Goal: Task Accomplishment & Management: Complete application form

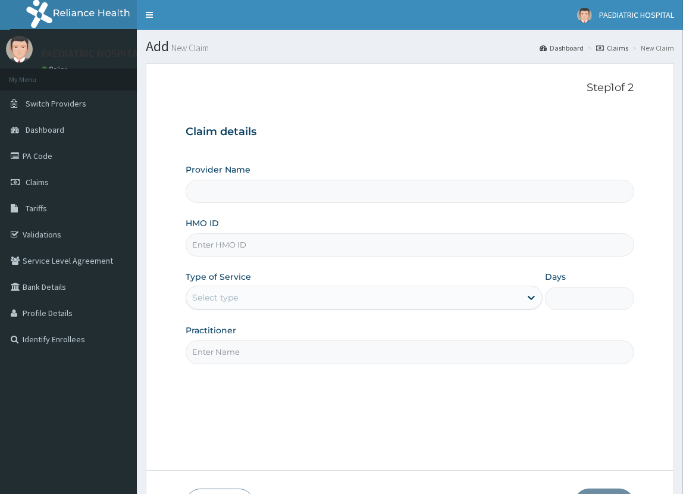
click at [226, 245] on input "HMO ID" at bounding box center [410, 244] width 448 height 23
type input "PAEDIATRIC & MATERNAL CARE HOSPITAL"
type input "C"
type input "VUL/10022/B"
click at [225, 299] on div "Select type" at bounding box center [215, 297] width 46 height 12
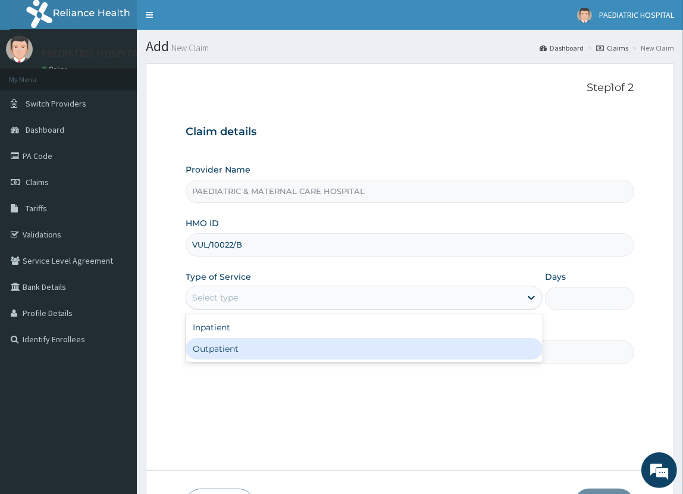
click at [214, 346] on div "Outpatient" at bounding box center [364, 348] width 356 height 21
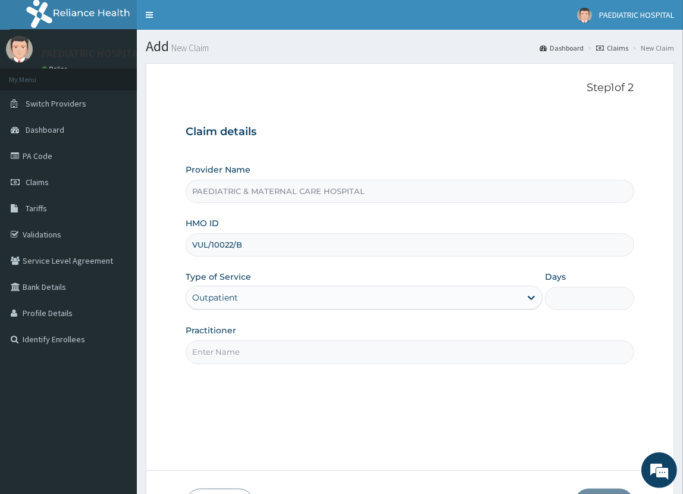
type input "1"
click at [223, 353] on input "Practitioner" at bounding box center [410, 351] width 448 height 23
type input "[PERSON_NAME][GEOGRAPHIC_DATA]"
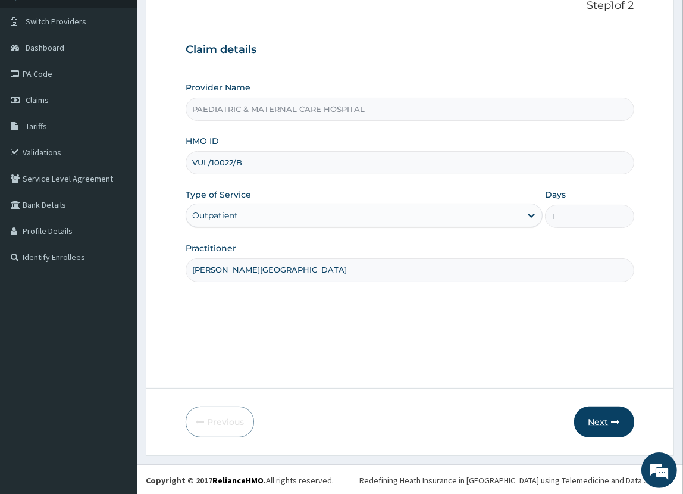
scroll to position [83, 0]
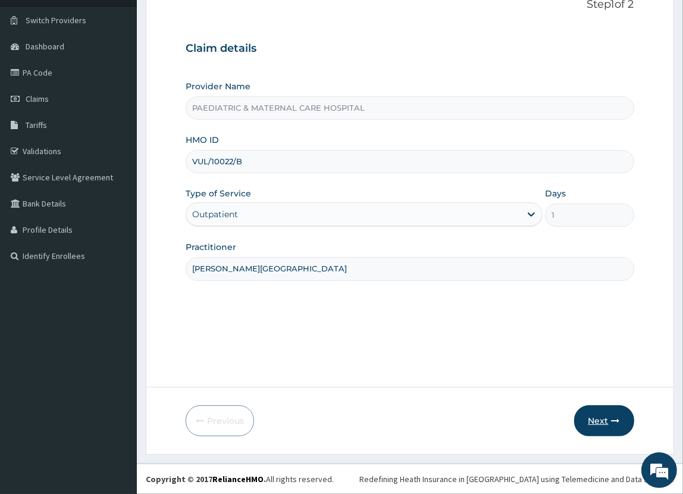
click at [613, 417] on icon "button" at bounding box center [615, 420] width 8 height 8
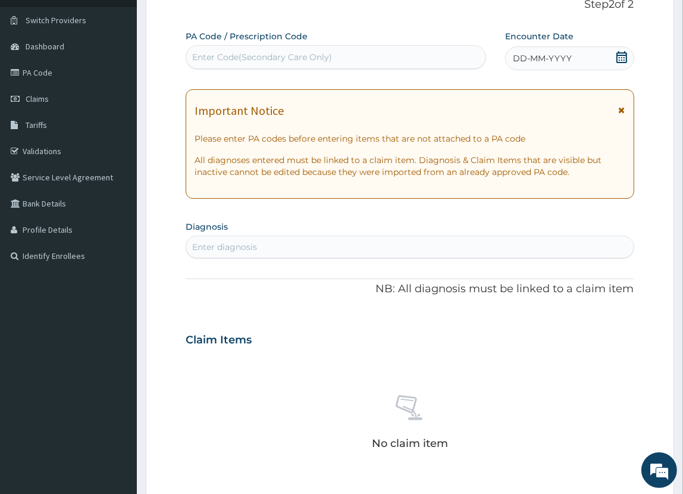
click at [215, 53] on div "Enter Code(Secondary Care Only)" at bounding box center [262, 57] width 140 height 12
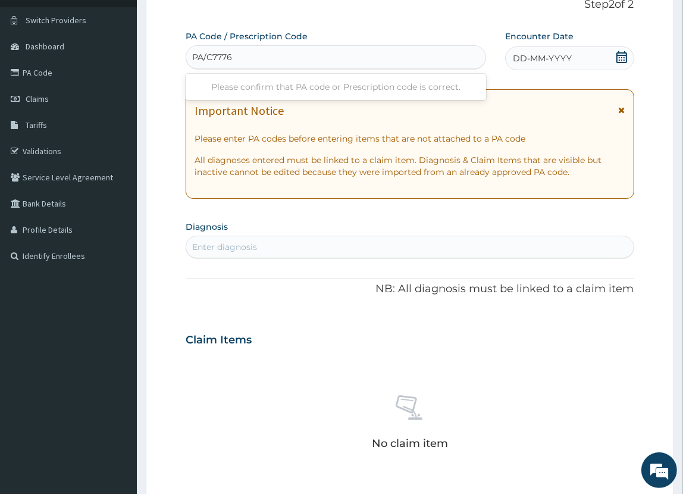
type input "PA/C77761"
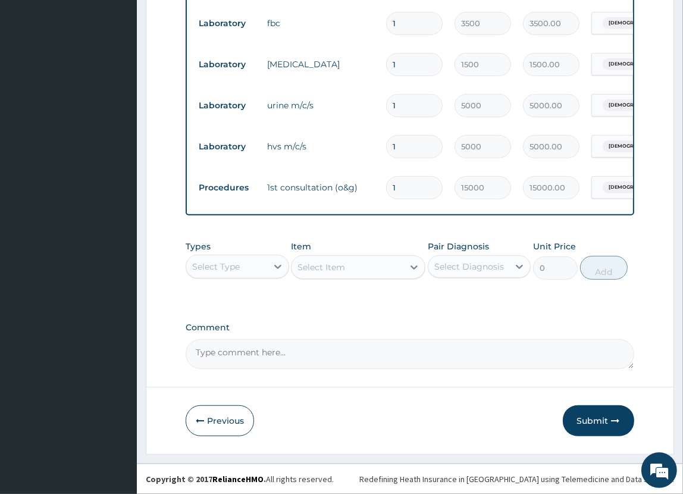
scroll to position [605, 0]
click at [593, 421] on button "Submit" at bounding box center [598, 420] width 71 height 31
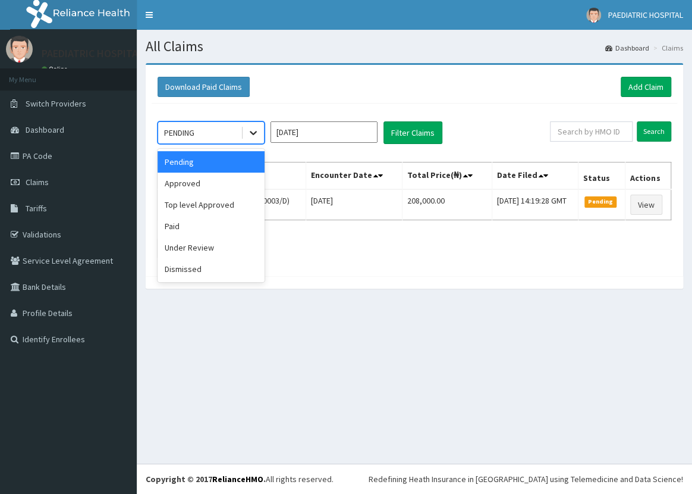
click at [252, 131] on icon at bounding box center [253, 133] width 12 height 12
click at [186, 184] on div "Approved" at bounding box center [211, 182] width 107 height 21
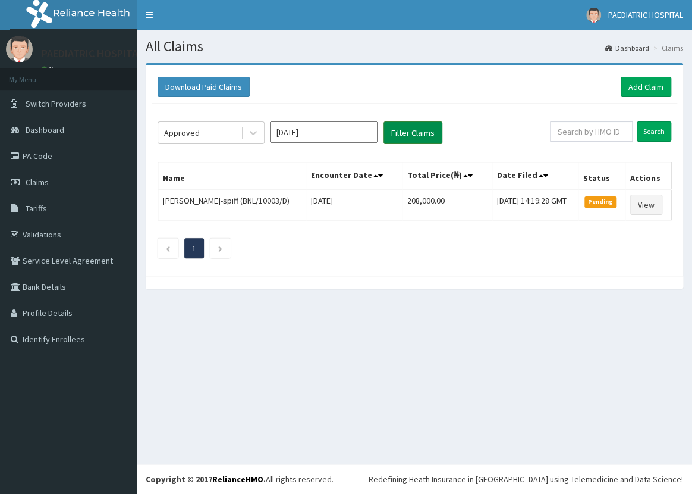
click at [398, 136] on button "Filter Claims" at bounding box center [413, 132] width 59 height 23
